Goal: Information Seeking & Learning: Learn about a topic

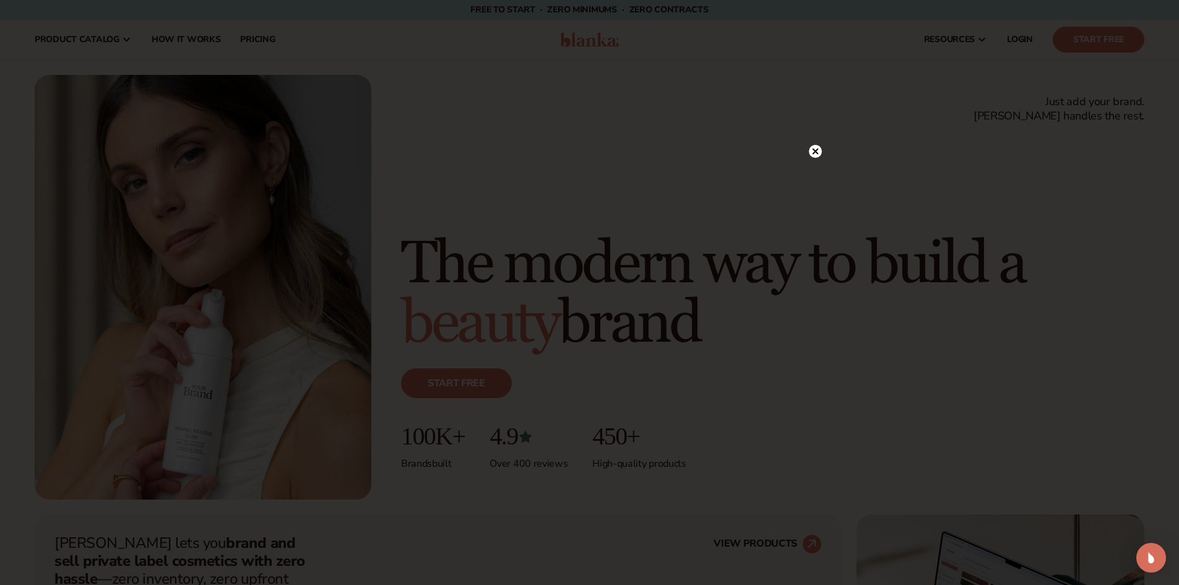
click at [817, 146] on circle at bounding box center [815, 151] width 13 height 13
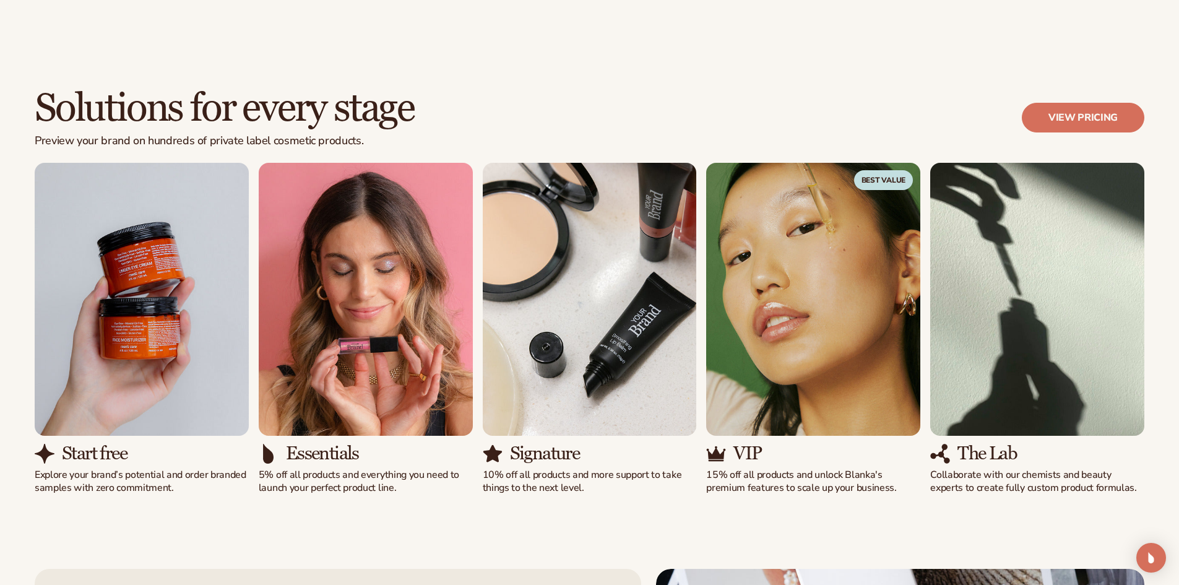
scroll to position [1033, 0]
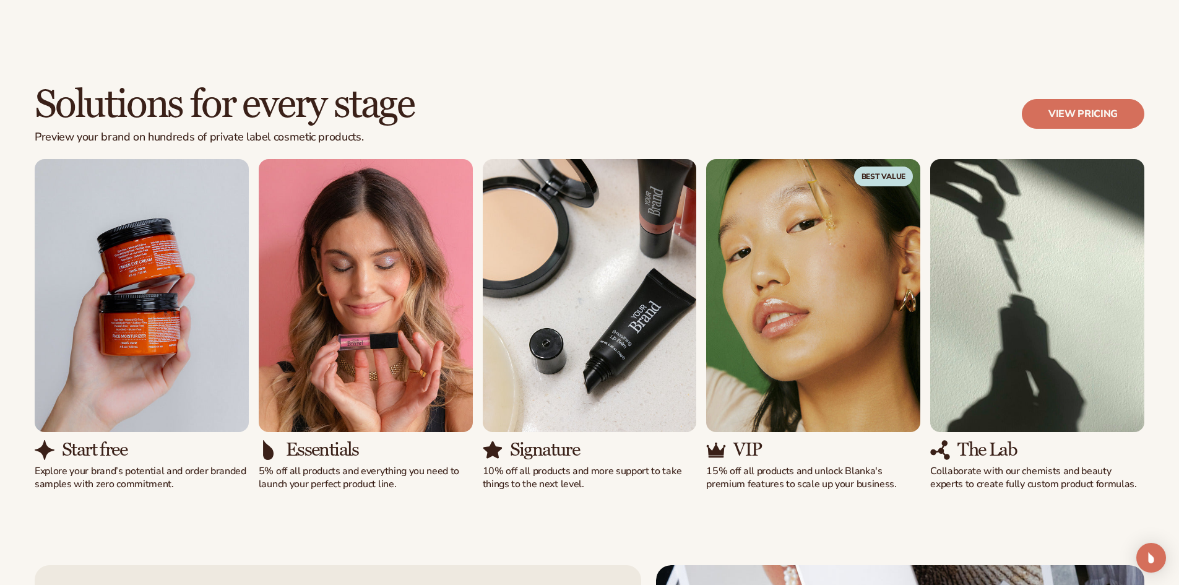
click at [610, 351] on img "3 / 5" at bounding box center [590, 295] width 214 height 273
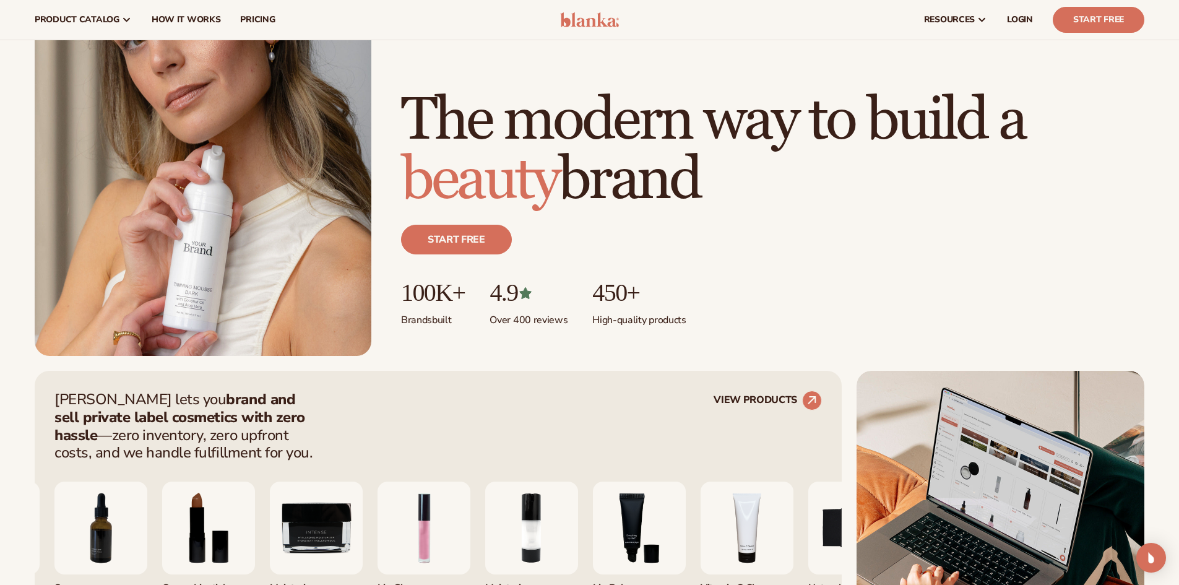
scroll to position [0, 0]
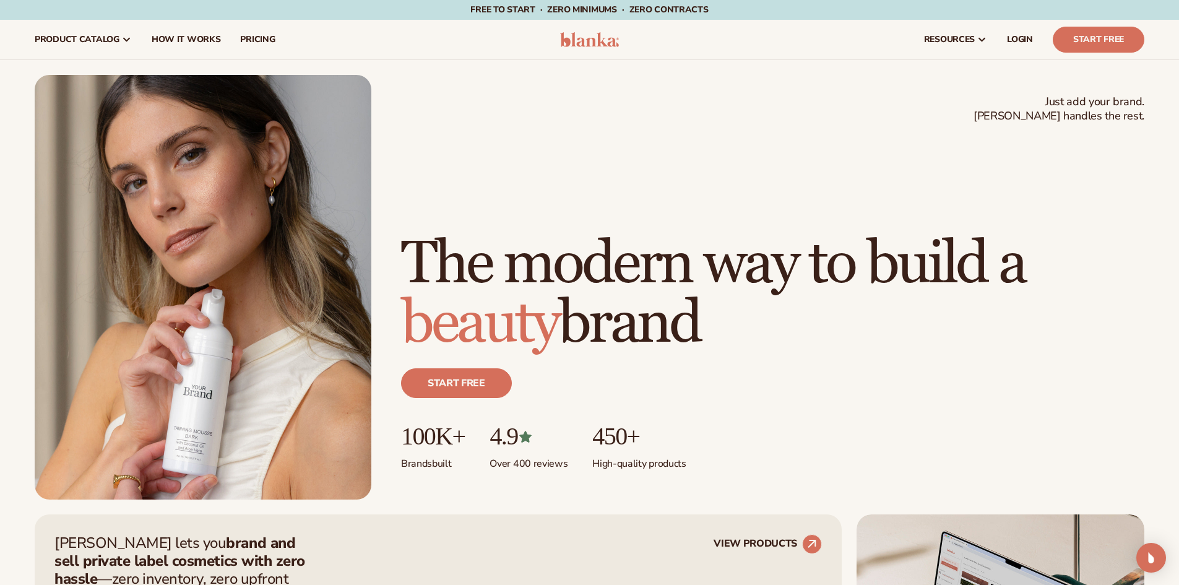
click at [872, 104] on div "Just add your brand. Blanka handles the rest. beauty,[MEDICAL_DATA],wellness,ma…" at bounding box center [590, 287] width 1110 height 425
